Goal: Information Seeking & Learning: Learn about a topic

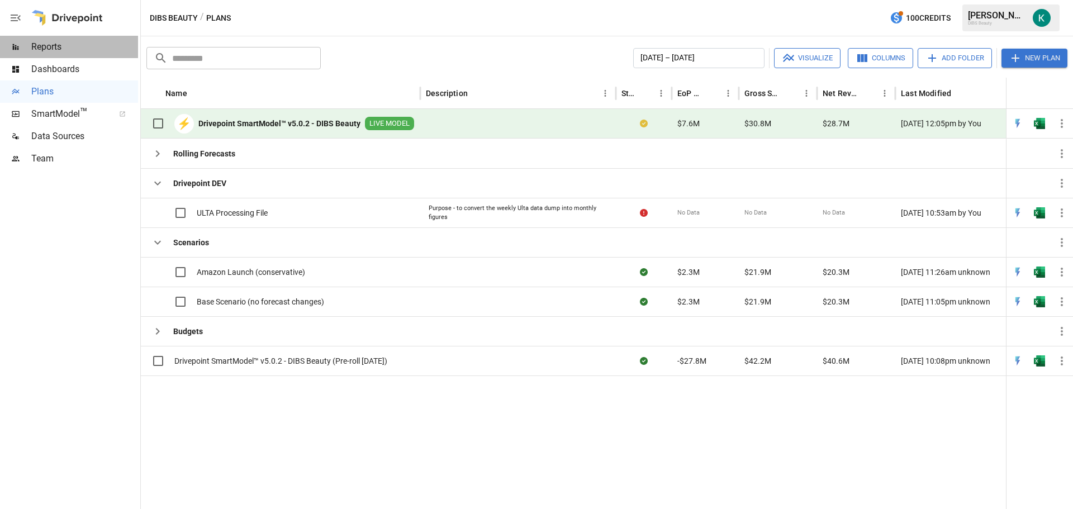
click at [67, 55] on div "Reports" at bounding box center [69, 47] width 138 height 22
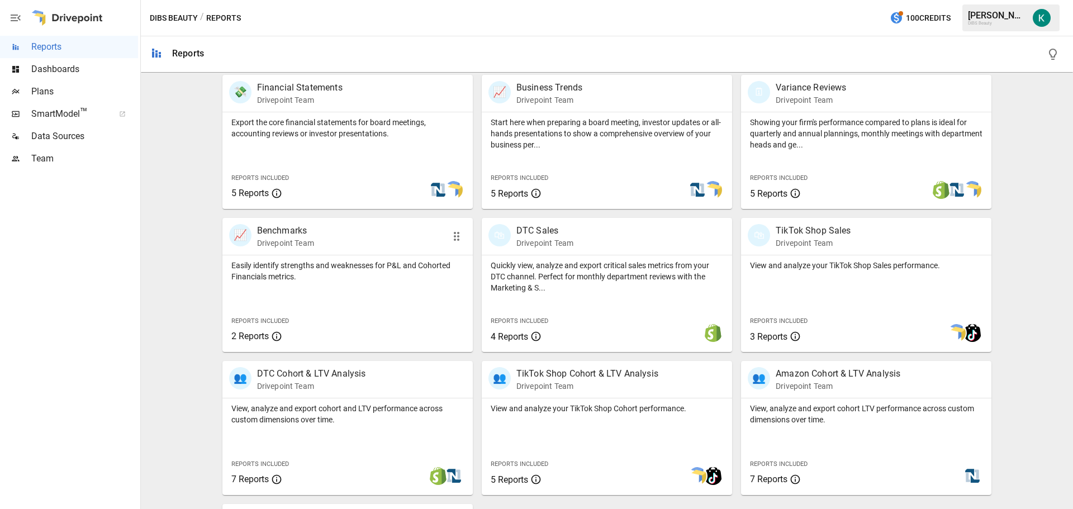
scroll to position [279, 0]
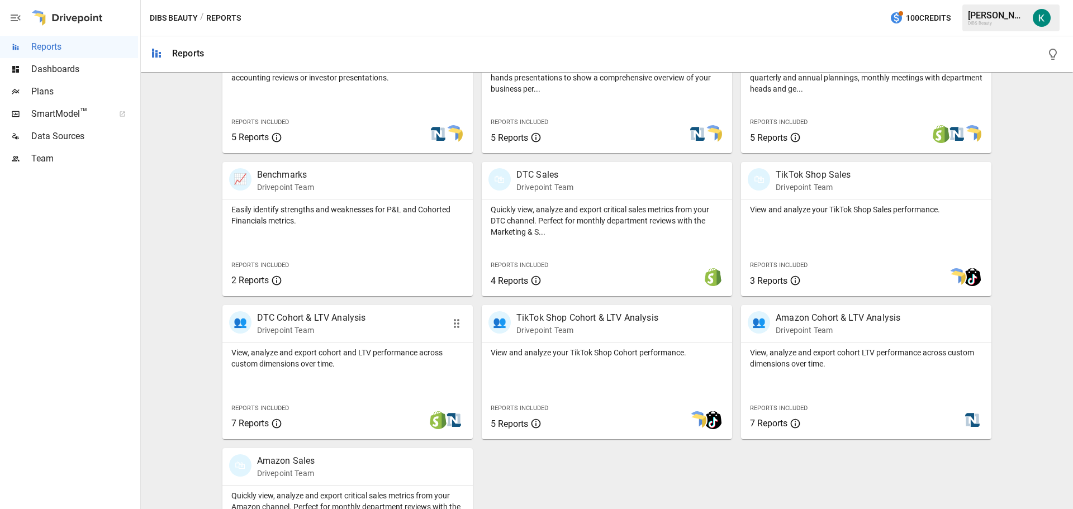
click at [344, 369] on p "View, analyze and export cohort and LTV performance across custom dimensions ov…" at bounding box center [347, 358] width 232 height 22
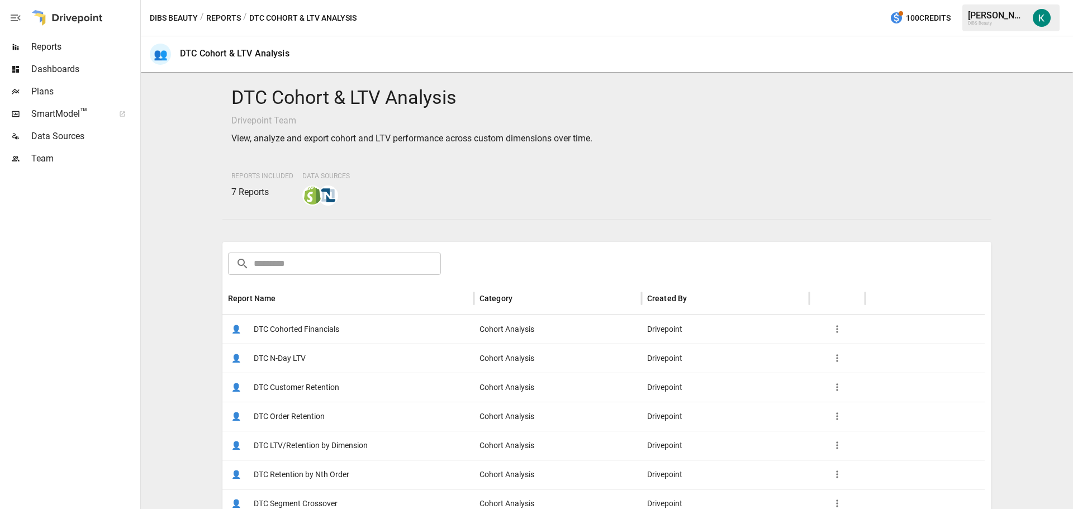
click at [307, 381] on span "DTC Customer Retention" at bounding box center [296, 387] width 85 height 28
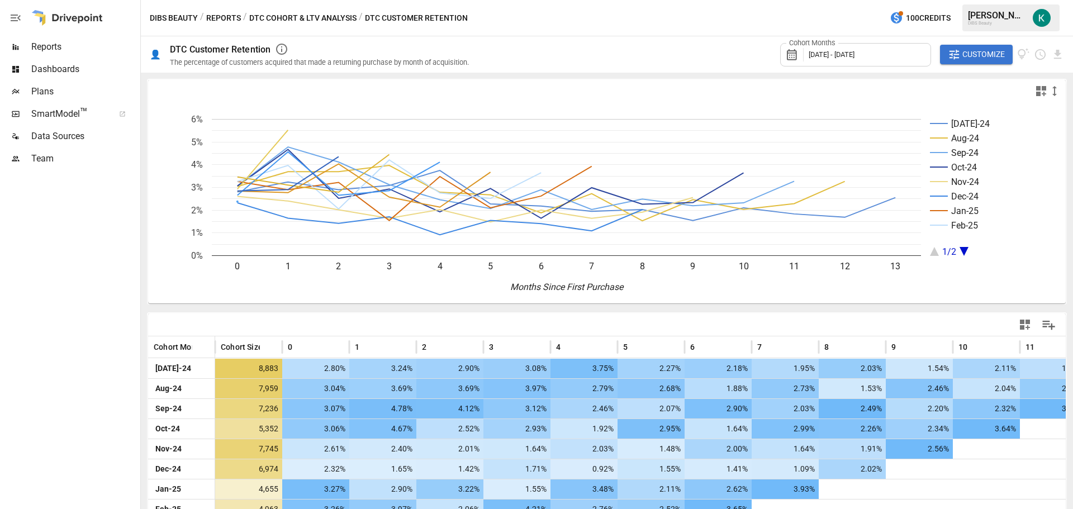
click at [851, 51] on span "[DATE] - [DATE]" at bounding box center [831, 54] width 46 height 8
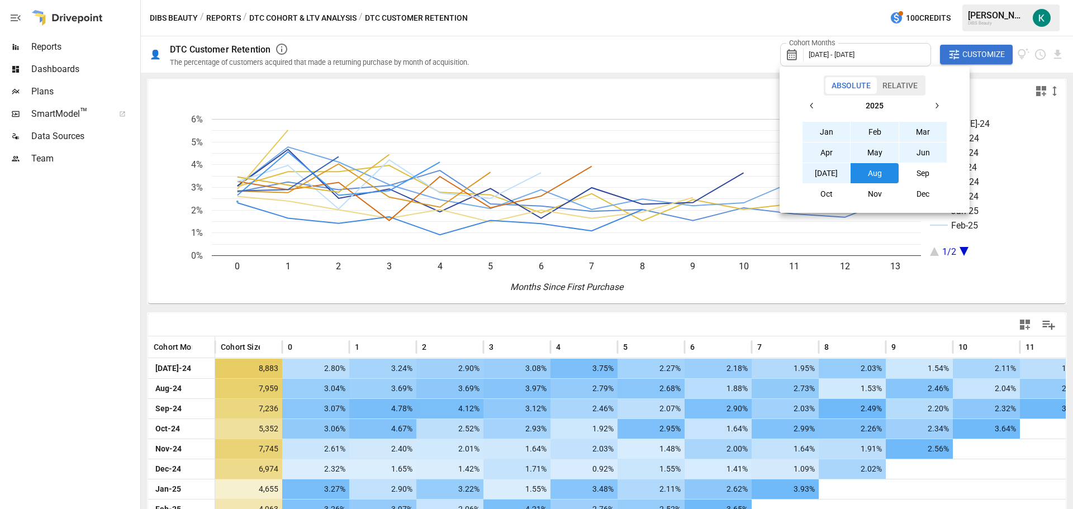
click at [818, 106] on button "button" at bounding box center [812, 106] width 20 height 20
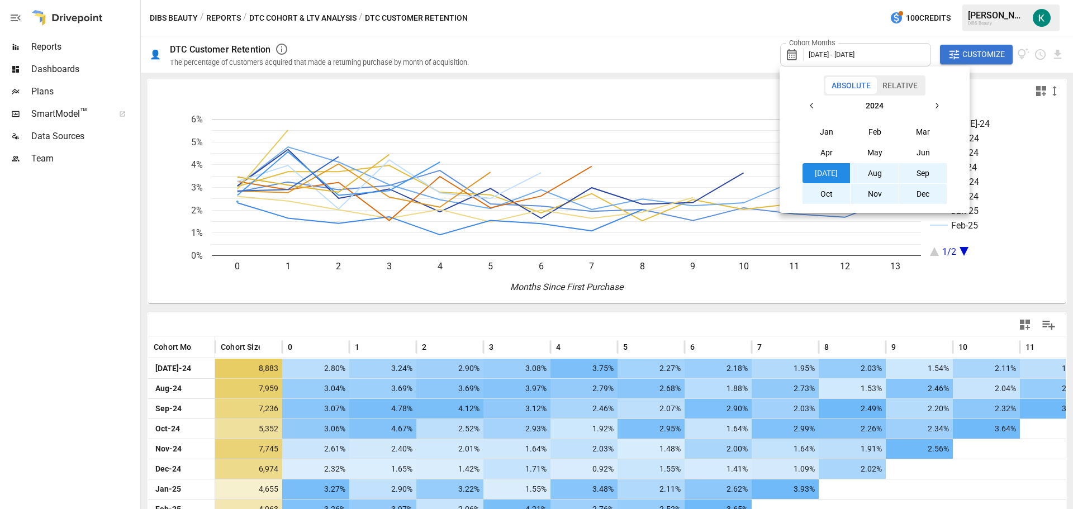
click at [818, 106] on button "button" at bounding box center [812, 106] width 20 height 20
click at [932, 178] on button "Sep" at bounding box center [923, 173] width 48 height 20
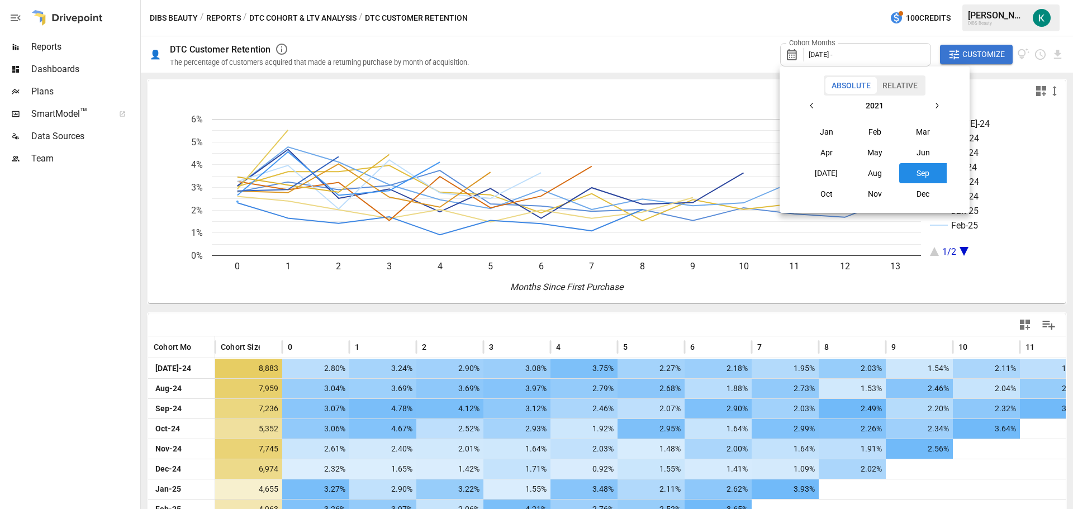
click at [872, 57] on div at bounding box center [536, 254] width 1073 height 509
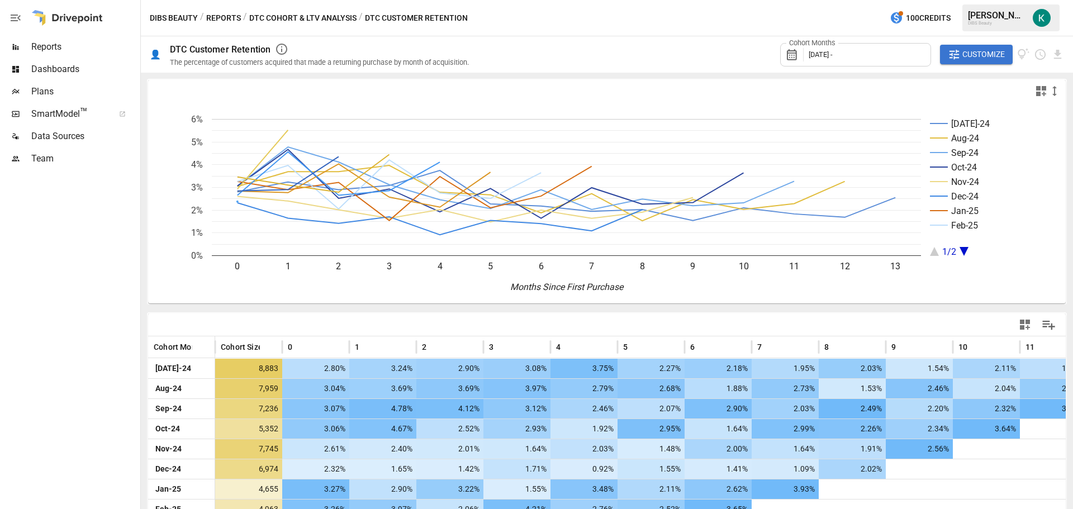
click at [832, 55] on span "[DATE] -" at bounding box center [820, 54] width 24 height 8
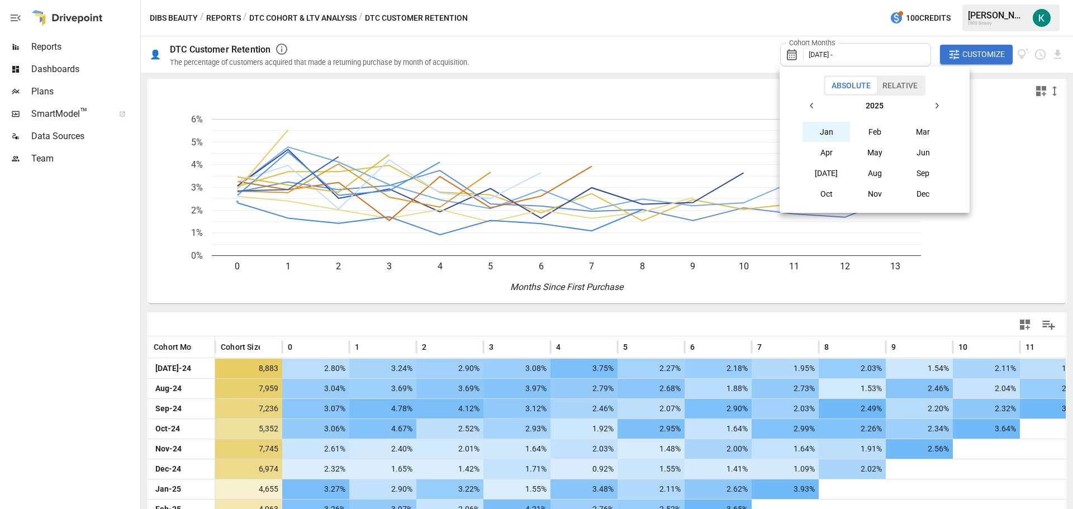
click at [803, 106] on button "button" at bounding box center [812, 106] width 20 height 20
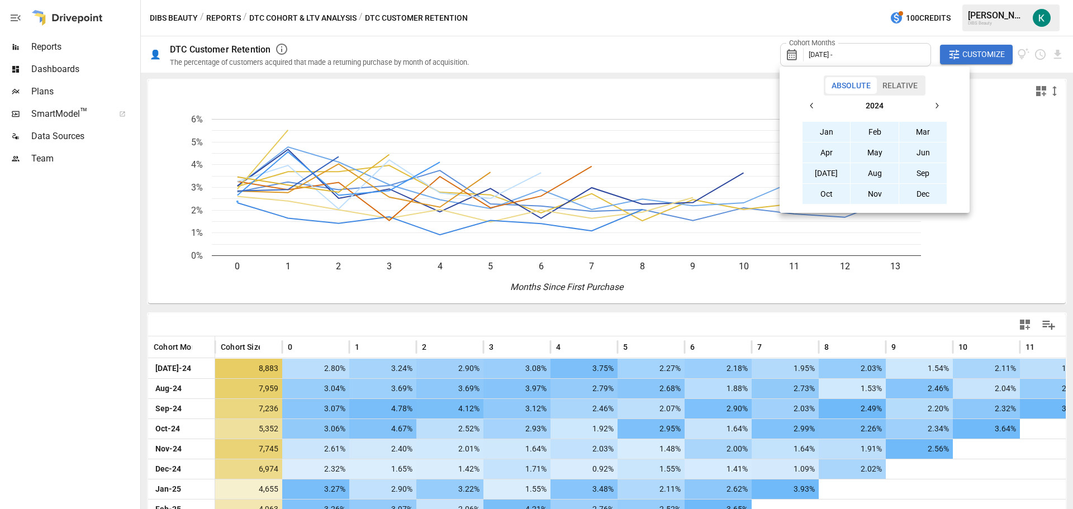
click at [803, 107] on button "button" at bounding box center [812, 106] width 20 height 20
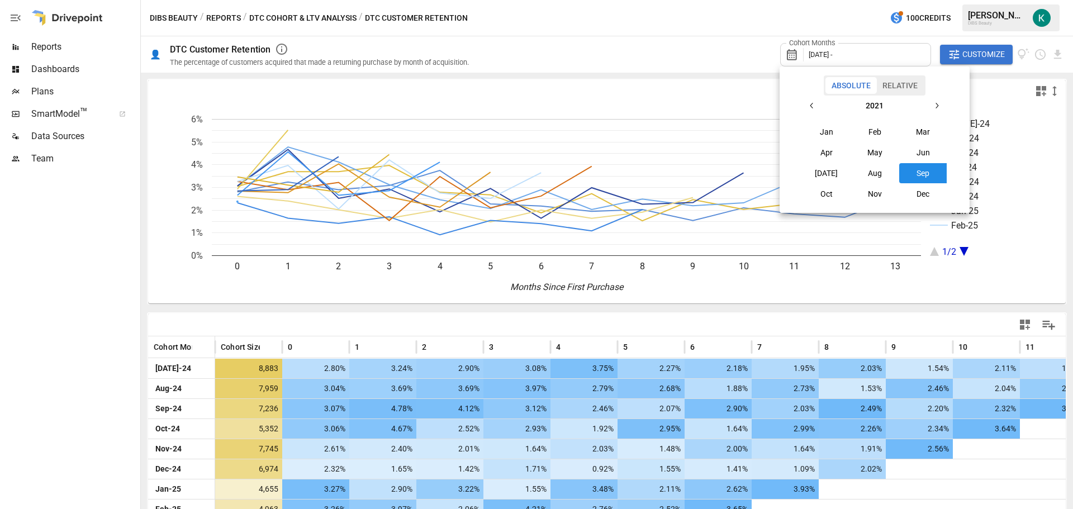
click at [917, 175] on button "Sep" at bounding box center [923, 173] width 48 height 20
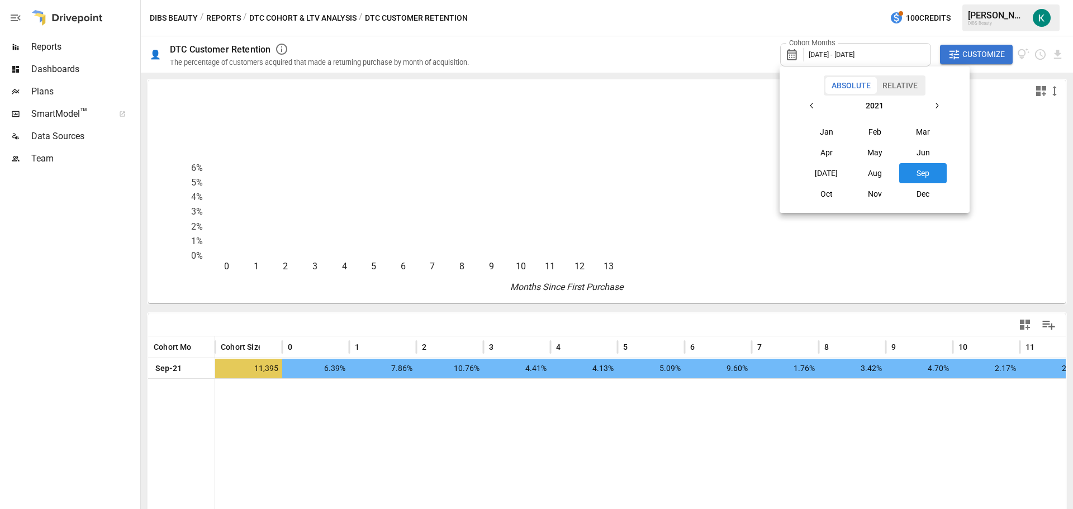
click at [916, 173] on button "Sep" at bounding box center [923, 173] width 48 height 20
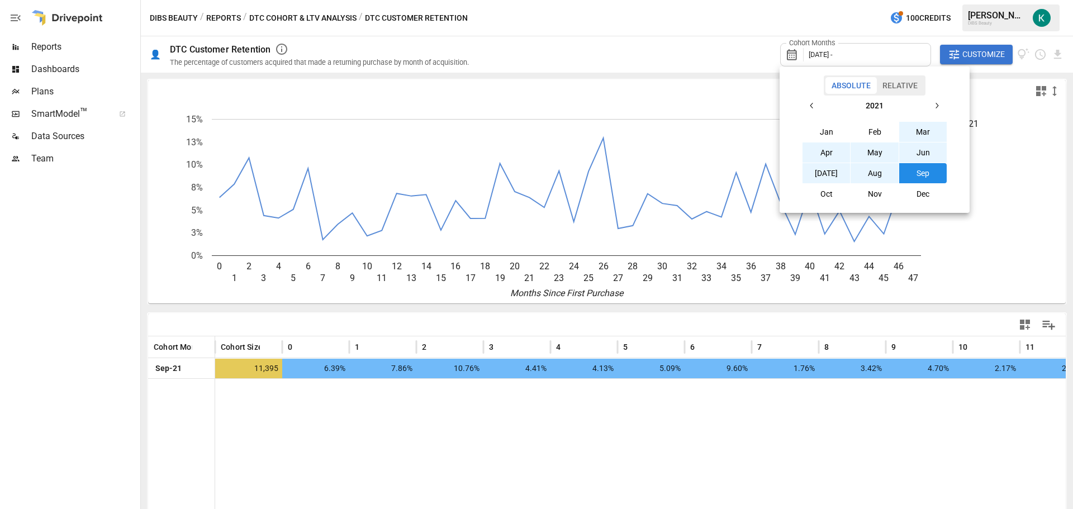
click at [932, 106] on icon "button" at bounding box center [936, 105] width 9 height 9
click at [877, 180] on button "Aug" at bounding box center [874, 173] width 48 height 20
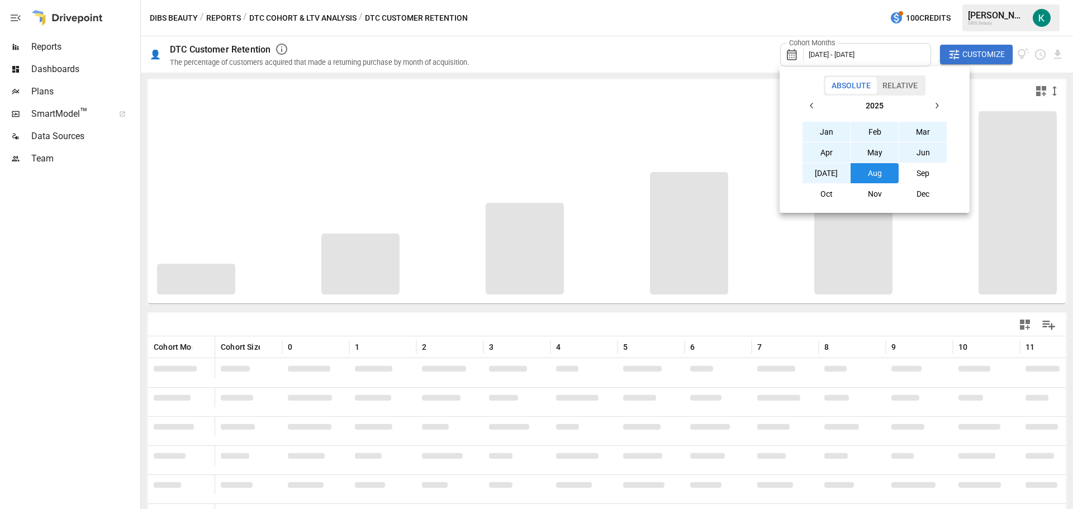
click at [695, 63] on div at bounding box center [536, 254] width 1073 height 509
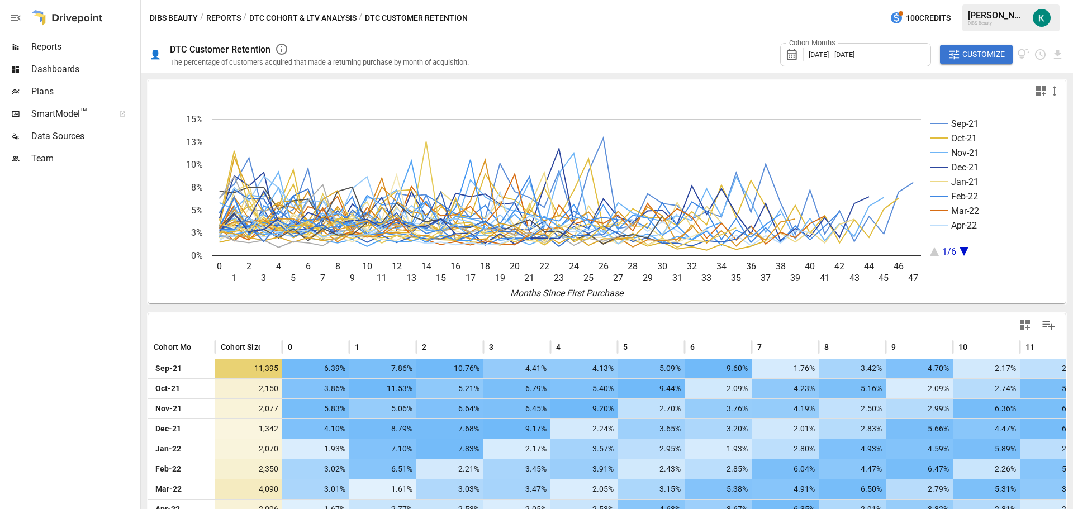
click at [855, 59] on div "Cohort Months [DATE] - [DATE]" at bounding box center [855, 54] width 151 height 23
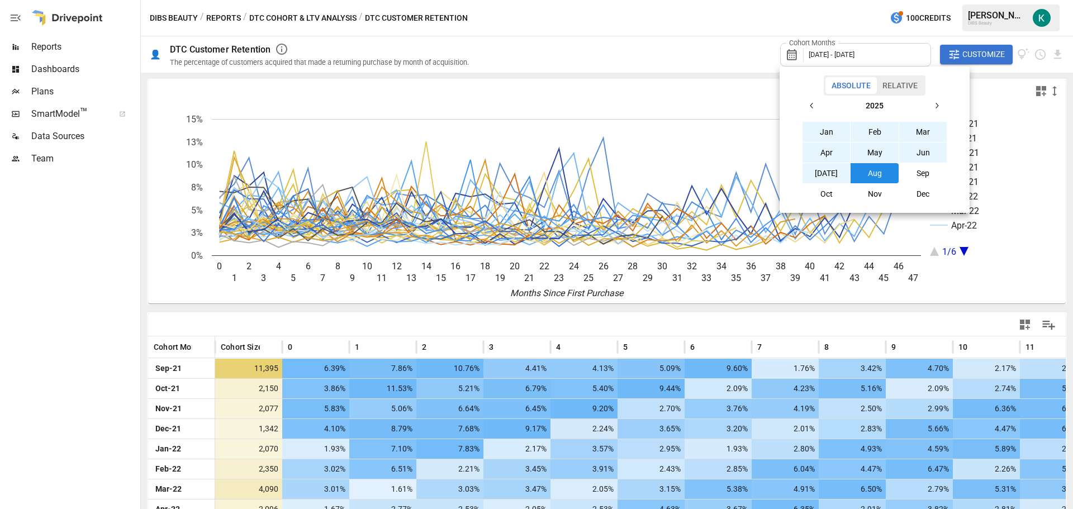
click at [855, 59] on div at bounding box center [536, 254] width 1073 height 509
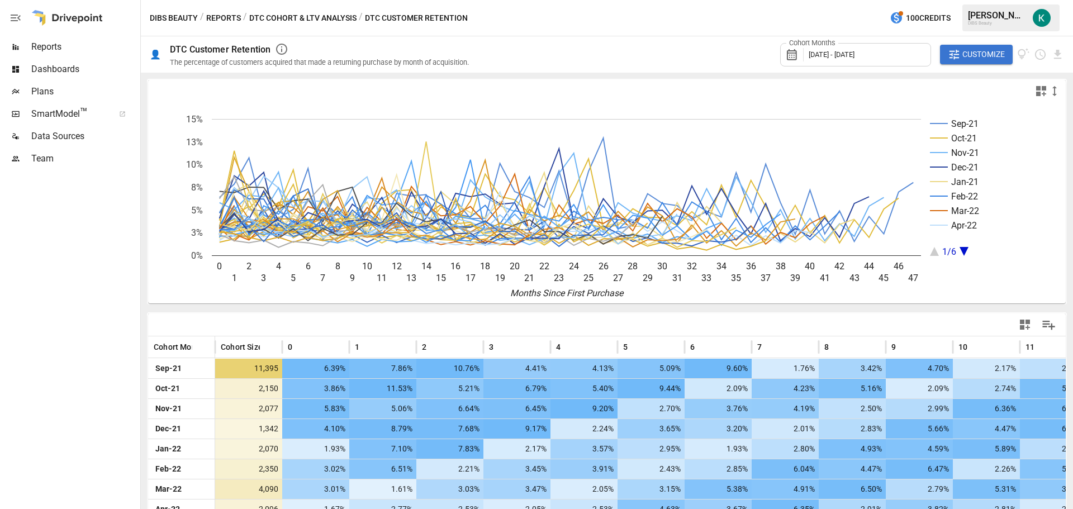
click at [716, 54] on div "Cohort Months [DATE] - [DATE] Customize" at bounding box center [773, 54] width 582 height 36
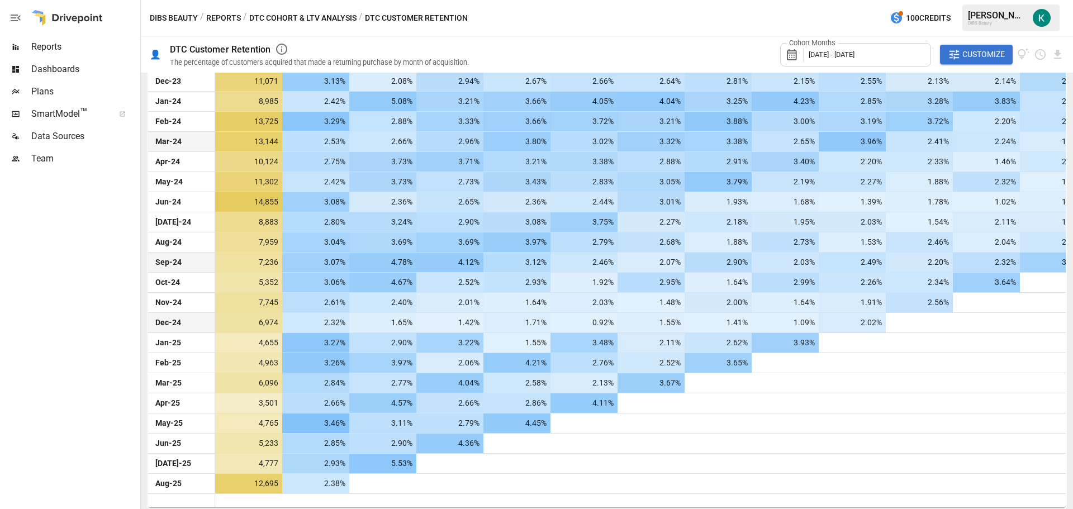
click at [50, 92] on span "Plans" at bounding box center [84, 91] width 107 height 13
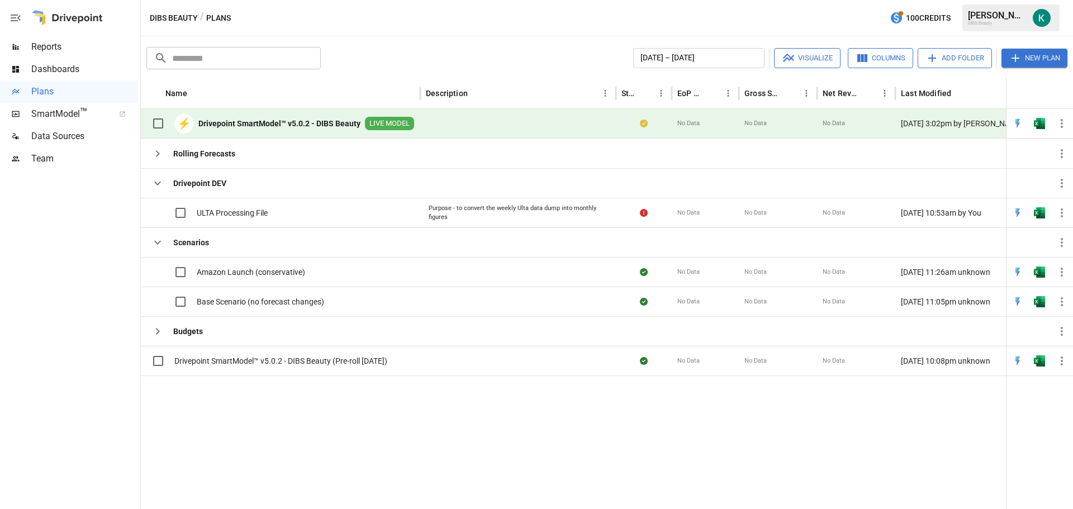
click at [1064, 125] on icon "button" at bounding box center [1061, 123] width 13 height 13
click at [1015, 169] on div "Sync to Web App" at bounding box center [1017, 172] width 58 height 13
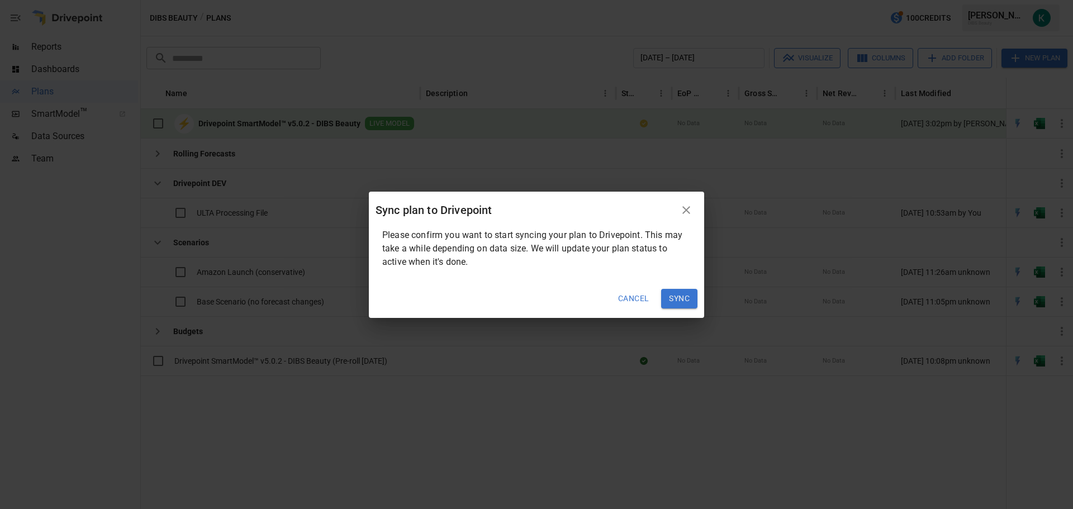
click at [638, 300] on button "Cancel" at bounding box center [633, 299] width 46 height 20
